Goal: Task Accomplishment & Management: Manage account settings

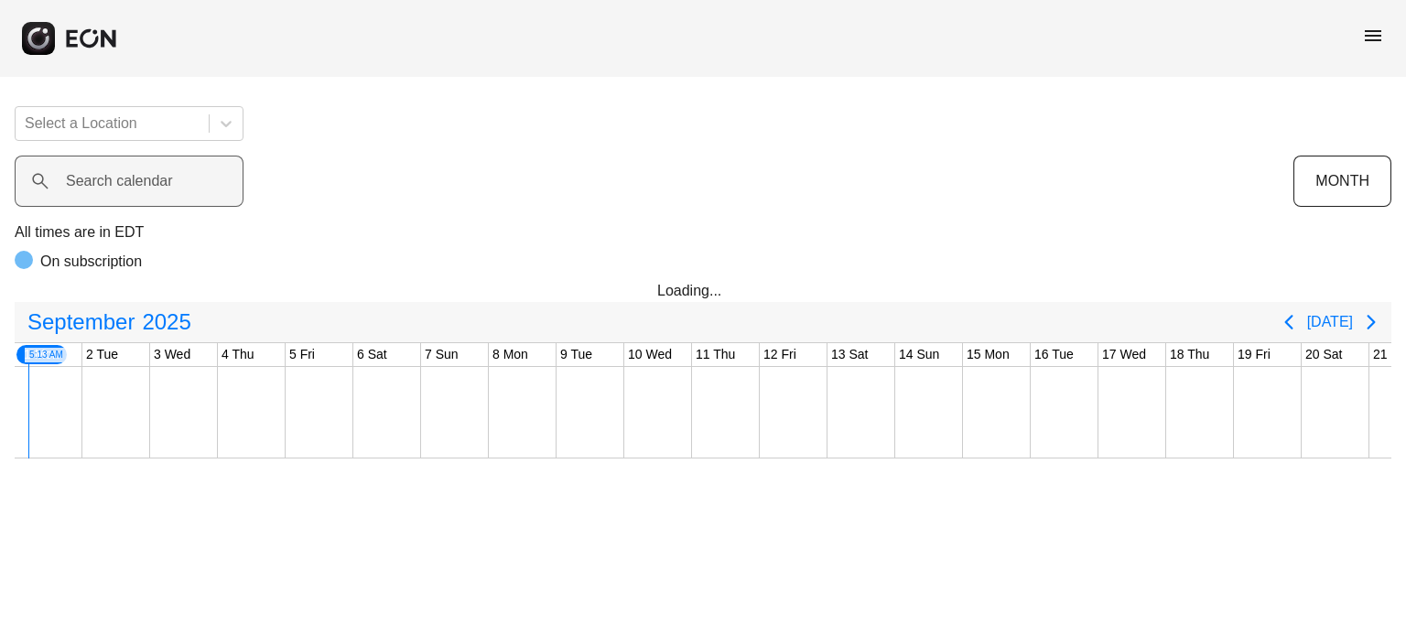
click at [172, 178] on label "Search calendar" at bounding box center [119, 181] width 107 height 22
click at [172, 178] on calendar "Search calendar" at bounding box center [129, 181] width 229 height 51
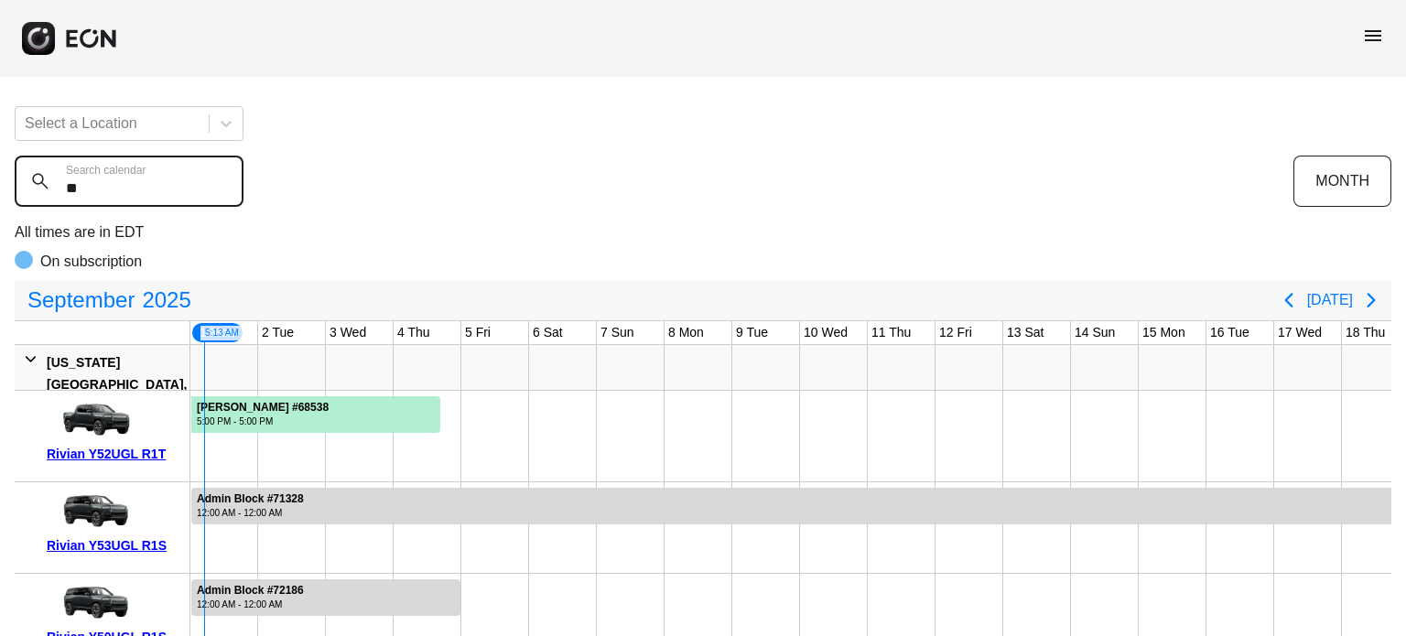
type calendar "*"
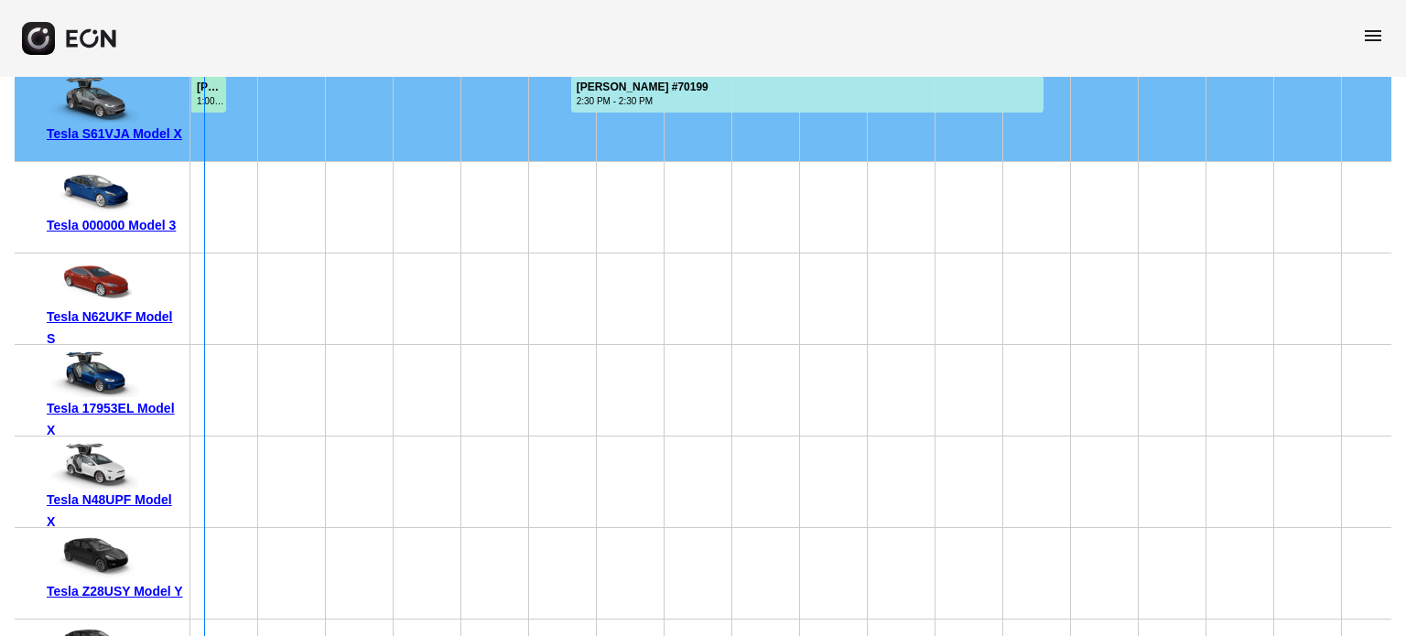
scroll to position [12350, 0]
